Goal: Task Accomplishment & Management: Manage account settings

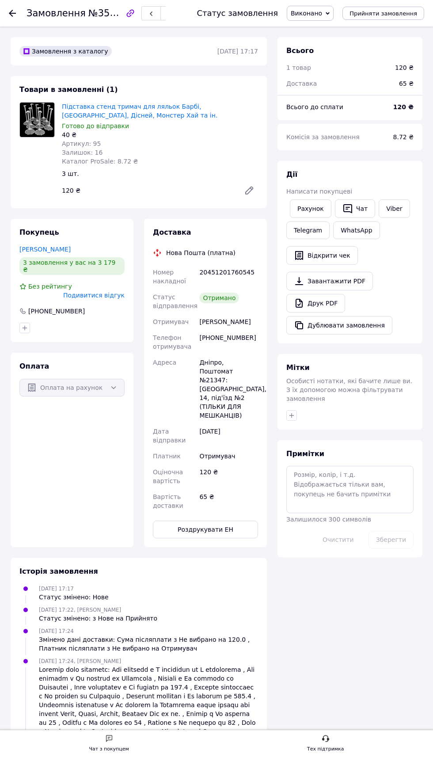
scroll to position [61, 0]
click at [34, 13] on span "Замовлення" at bounding box center [56, 13] width 59 height 11
click at [47, 15] on span "Замовлення" at bounding box center [56, 13] width 59 height 11
click at [46, 14] on span "Замовлення" at bounding box center [56, 13] width 59 height 11
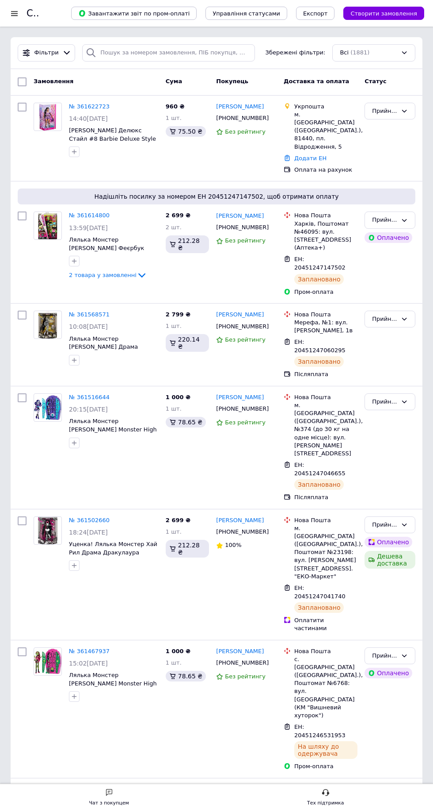
click at [103, 118] on span "14:40[DATE]" at bounding box center [88, 118] width 39 height 7
click at [108, 117] on span "14:40[DATE]" at bounding box center [88, 118] width 39 height 7
click at [101, 118] on span "14:40[DATE]" at bounding box center [88, 118] width 39 height 7
click at [100, 118] on span "14:40[DATE]" at bounding box center [88, 118] width 39 height 7
click at [112, 104] on icon at bounding box center [114, 106] width 5 height 5
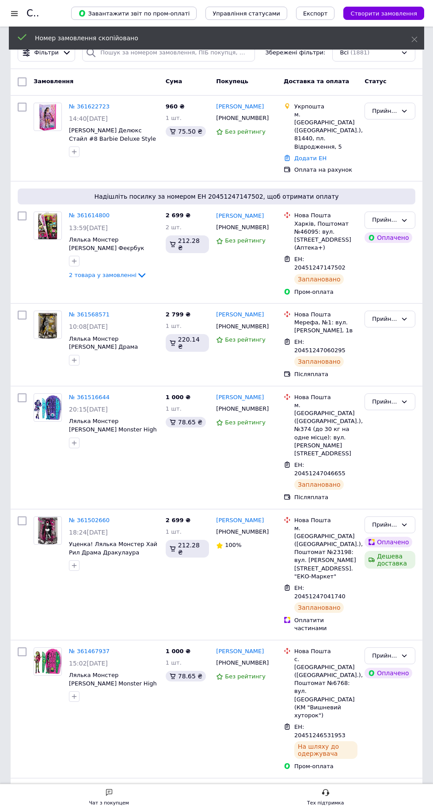
click at [106, 119] on span "14:40[DATE]" at bounding box center [88, 118] width 39 height 7
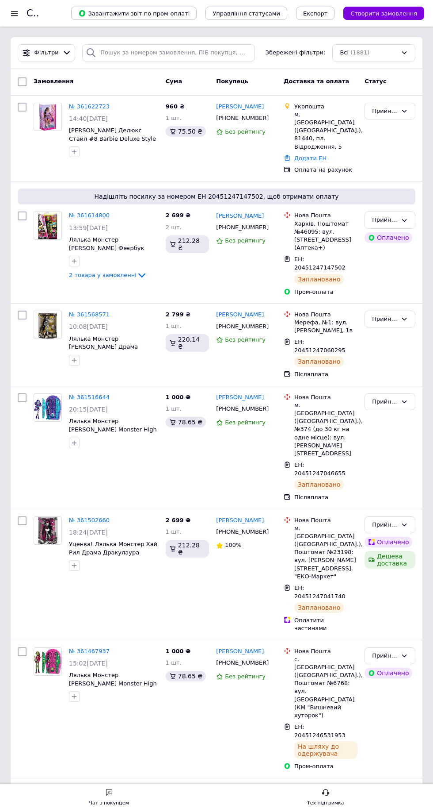
click at [117, 149] on div at bounding box center [113, 152] width 93 height 14
click at [103, 151] on div at bounding box center [113, 152] width 93 height 14
click at [111, 106] on icon at bounding box center [114, 106] width 7 height 7
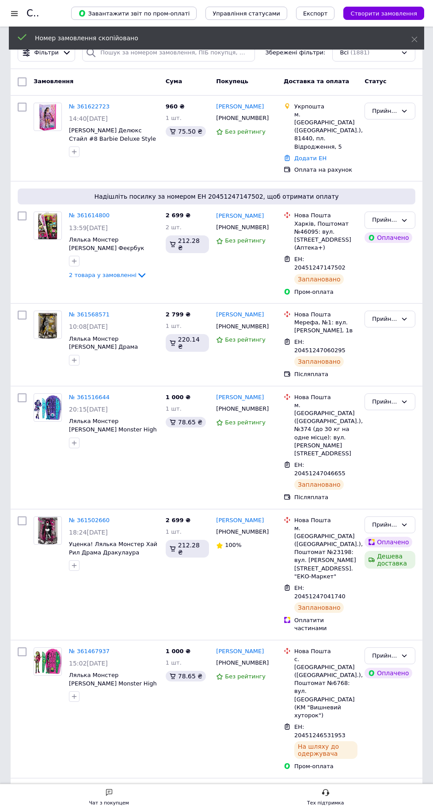
click at [120, 143] on div "№ 361622723 14:40, 12.09.2025 Лялька Барбі Делюкс Стайл #8 Barbie Deluxe Style …" at bounding box center [113, 130] width 97 height 62
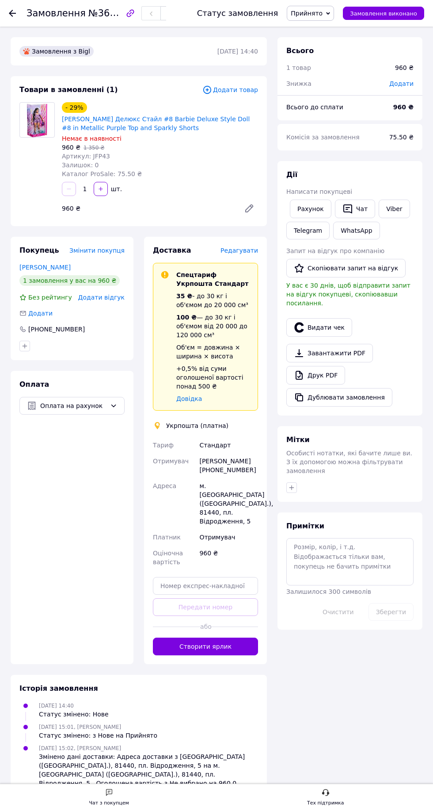
click at [208, 637] on button "Створити ярлик" at bounding box center [205, 646] width 105 height 18
click at [200, 637] on button "Створити ярлик" at bounding box center [205, 646] width 105 height 18
click at [204, 637] on button "Створити ярлик" at bounding box center [205, 646] width 105 height 18
click at [213, 637] on button "Створити ярлик" at bounding box center [205, 646] width 105 height 18
